Goal: Transaction & Acquisition: Purchase product/service

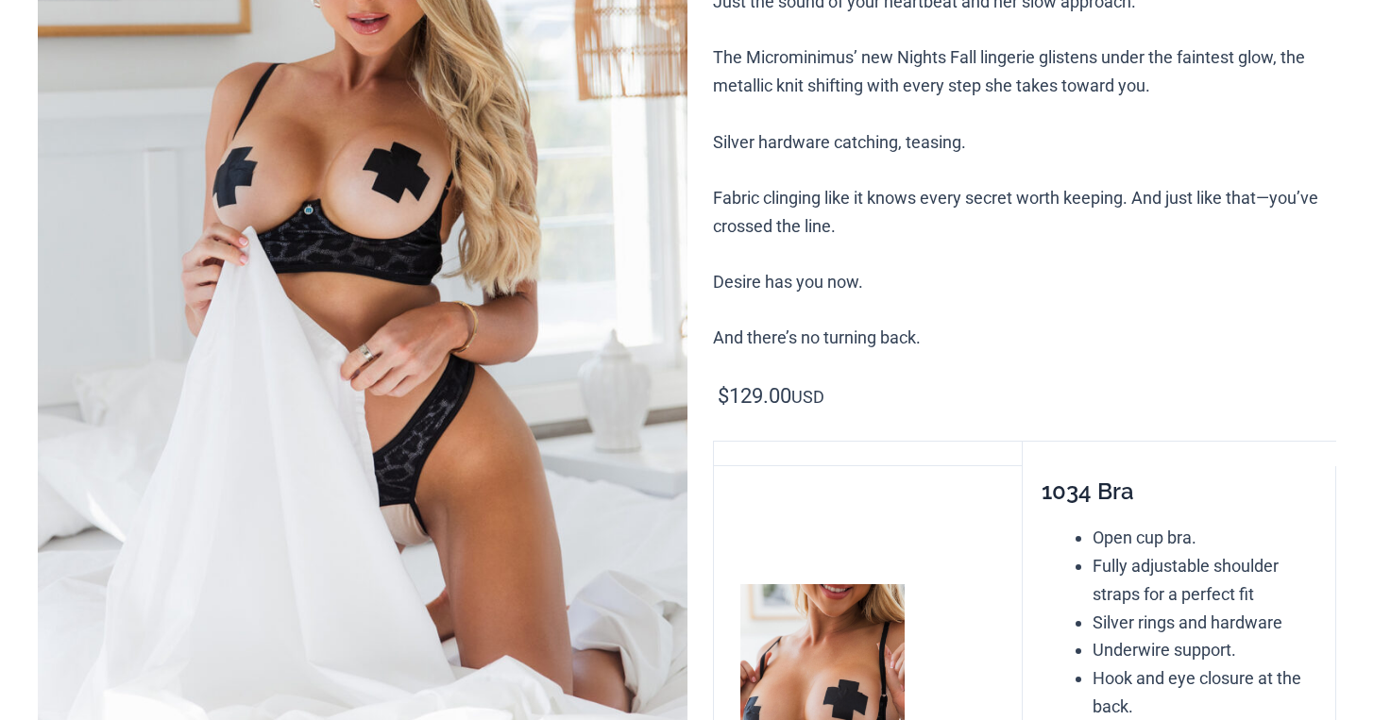
scroll to position [421, 0]
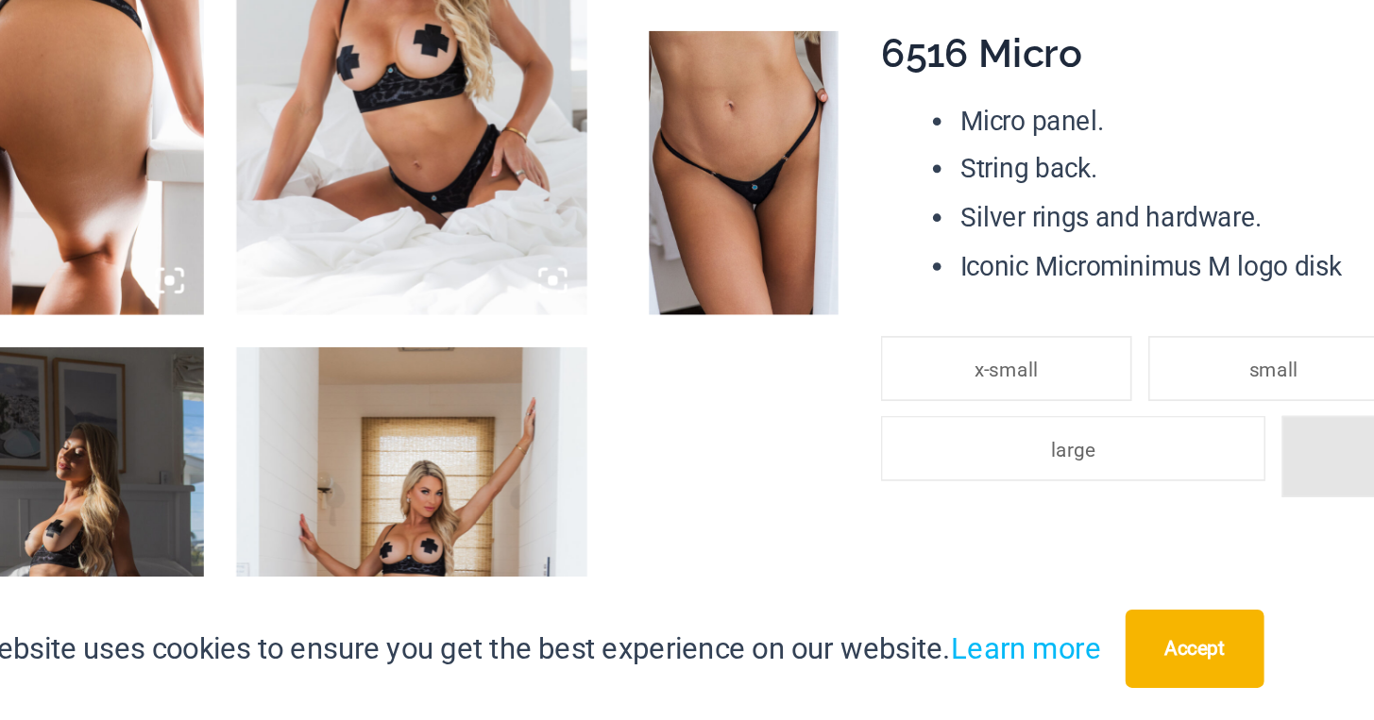
scroll to position [1309, 0]
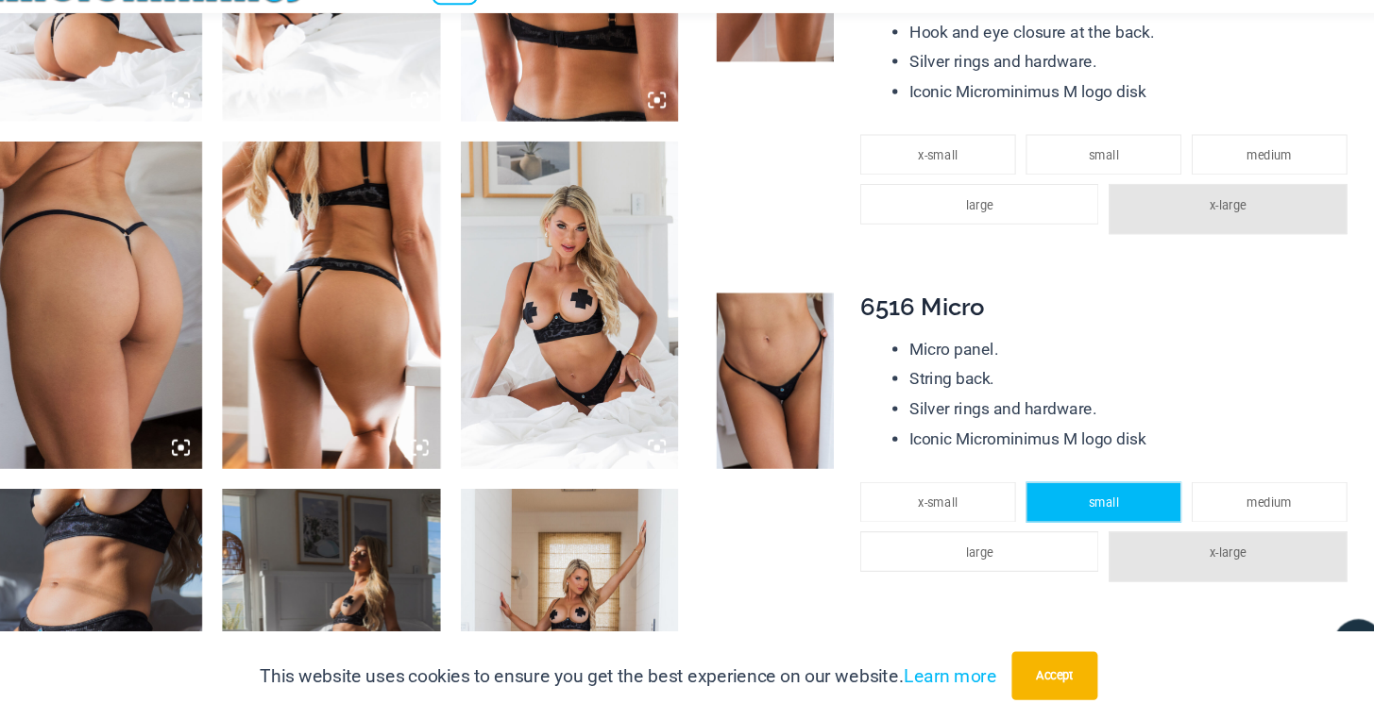
click at [1027, 519] on li "small" at bounding box center [1083, 516] width 145 height 38
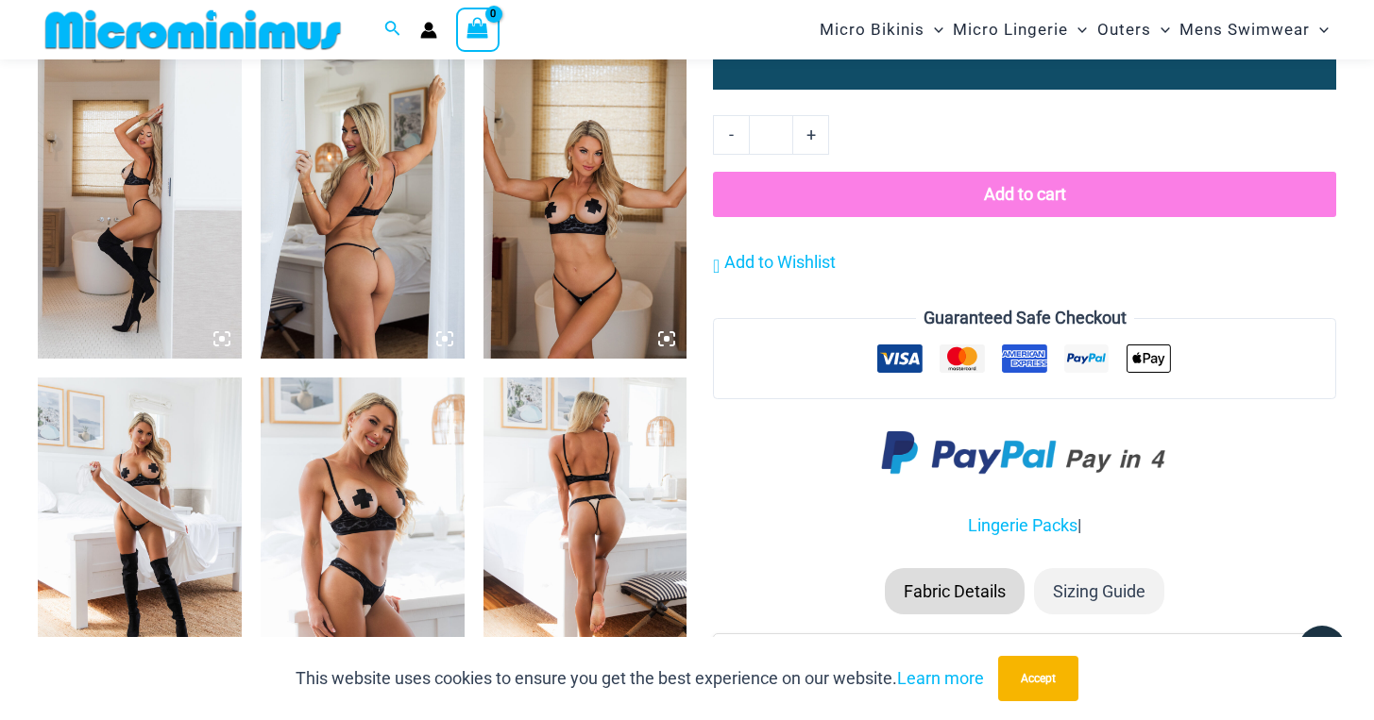
scroll to position [2093, 0]
